Goal: Information Seeking & Learning: Learn about a topic

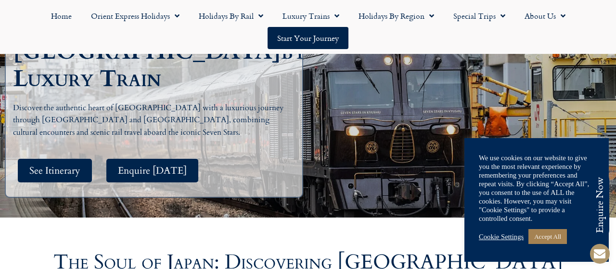
scroll to position [167, 0]
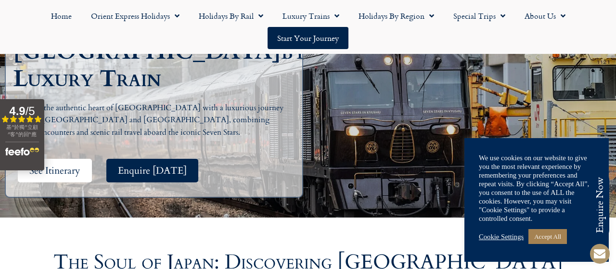
click at [71, 165] on span "See Itinerary" at bounding box center [54, 171] width 51 height 12
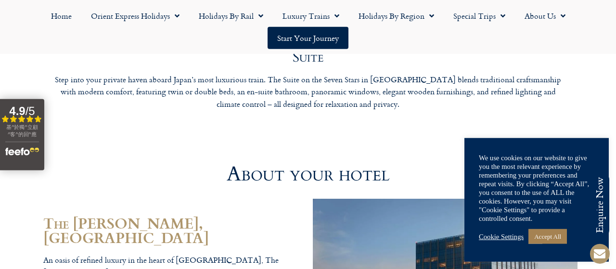
scroll to position [2973, 0]
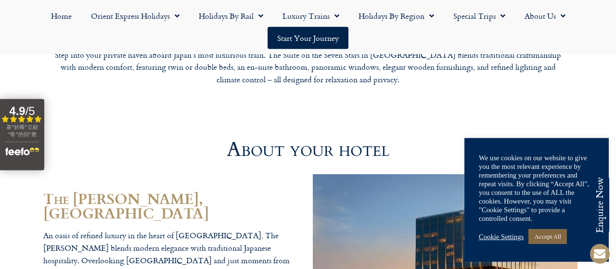
click at [546, 238] on link "Accept All" at bounding box center [547, 236] width 38 height 15
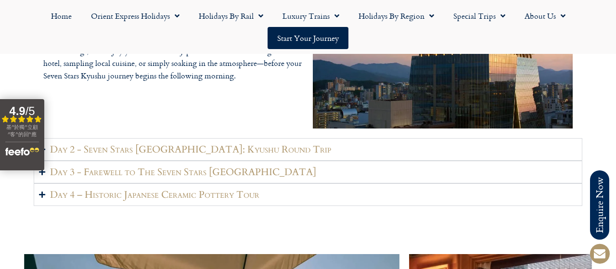
scroll to position [1395, 0]
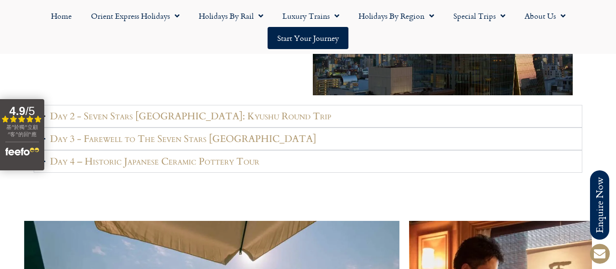
click at [172, 118] on h2 "Day 2 - Seven Stars [GEOGRAPHIC_DATA]: Kyushu Round Trip" at bounding box center [190, 116] width 281 height 12
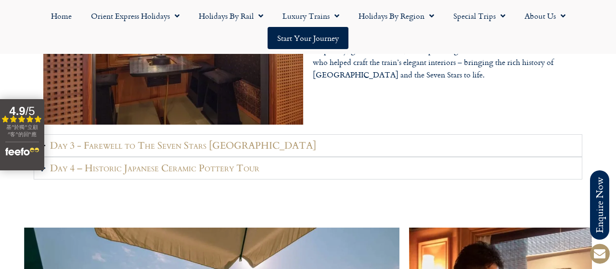
click at [240, 150] on h2 "Day 3 - Farewell to The Seven Stars [GEOGRAPHIC_DATA]" at bounding box center [183, 146] width 266 height 12
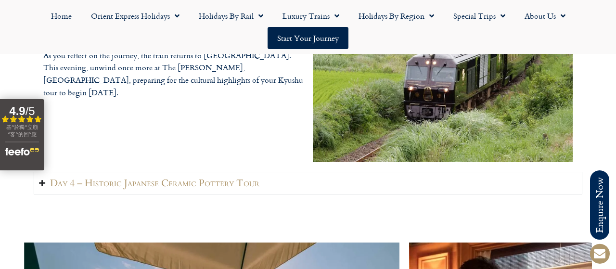
click at [192, 186] on h2 "Day 4 – Historic Japanese Ceramic Pottery Tour" at bounding box center [154, 183] width 209 height 12
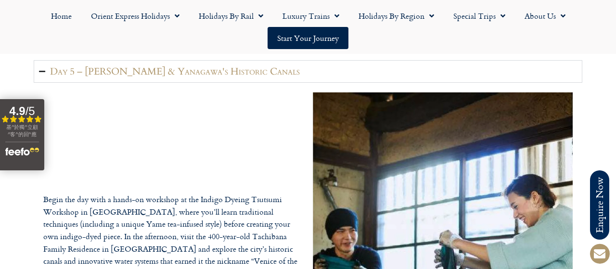
scroll to position [1953, 0]
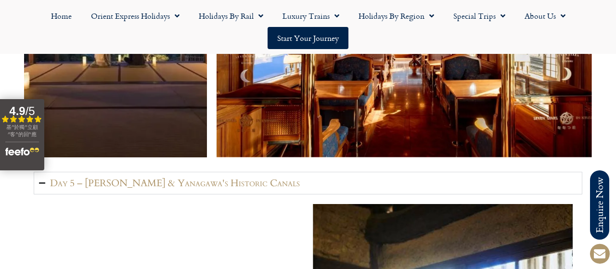
click at [215, 181] on h2 "Day 5 – [PERSON_NAME] & Yanagawa's Historic Canals" at bounding box center [175, 183] width 250 height 12
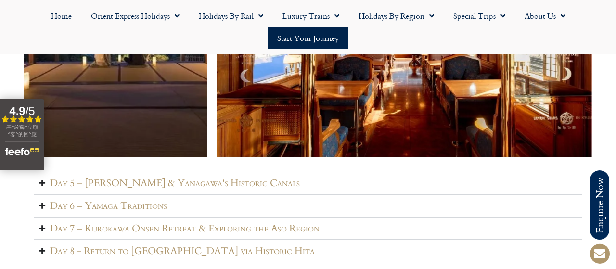
click at [174, 184] on h2 "Day 5 – [PERSON_NAME] & Yanagawa's Historic Canals" at bounding box center [175, 183] width 250 height 12
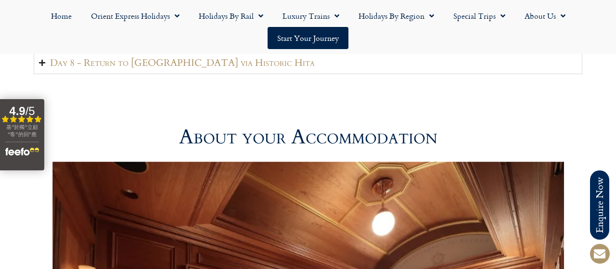
scroll to position [2344, 0]
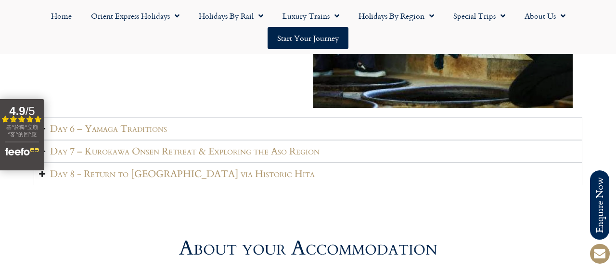
click at [167, 128] on h2 "Day 6 – Yamaga Traditions" at bounding box center [108, 129] width 117 height 12
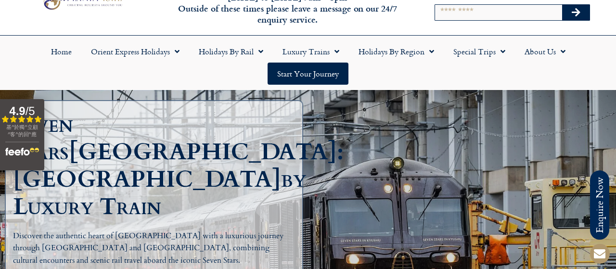
scroll to position [112, 0]
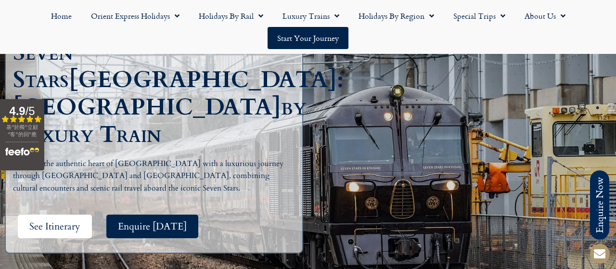
click at [65, 220] on span "See Itinerary" at bounding box center [54, 226] width 51 height 12
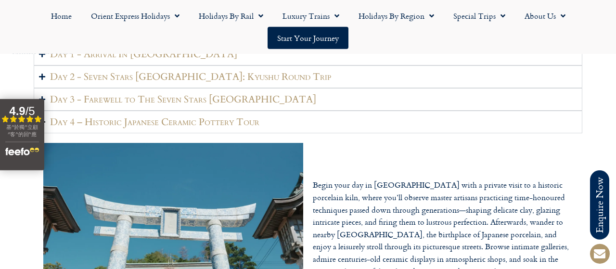
scroll to position [1243, 0]
click at [43, 102] on button "4.9 / 5 Filled star Filled star Filled star Filled star Partial star 基^於獨^立顧^客^…" at bounding box center [22, 134] width 44 height 71
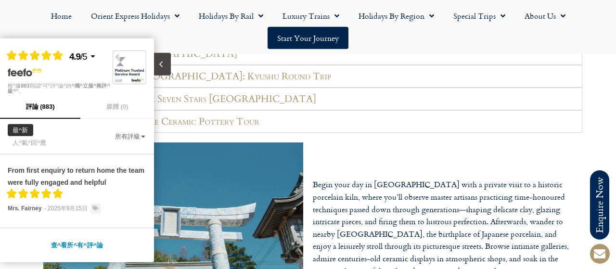
click at [163, 64] on icon "Close slideout" at bounding box center [160, 64] width 9 height 9
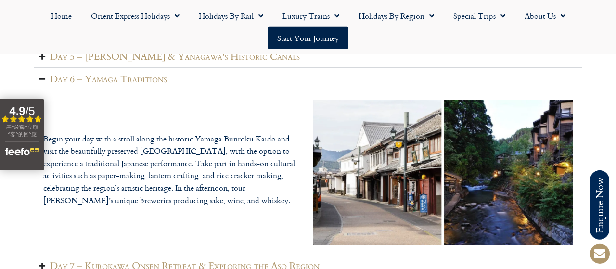
scroll to position [2303, 0]
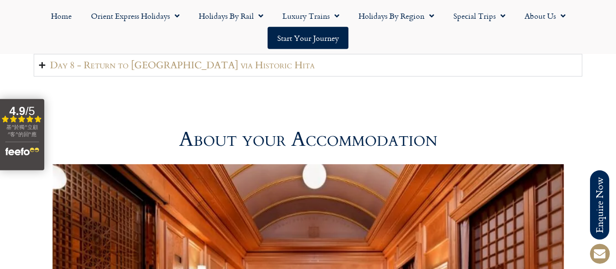
click at [193, 66] on h2 "Day 8 - Return to [GEOGRAPHIC_DATA] via Historic Hita" at bounding box center [182, 65] width 265 height 12
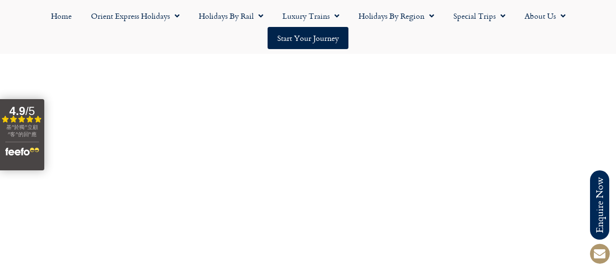
scroll to position [3419, 0]
